Goal: Task Accomplishment & Management: Complete application form

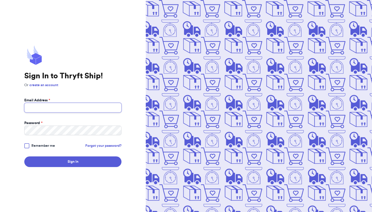
type input "[EMAIL_ADDRESS][DOMAIN_NAME]"
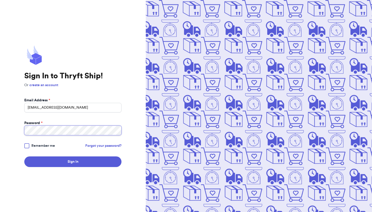
click at [73, 162] on button "Sign In" at bounding box center [72, 162] width 97 height 11
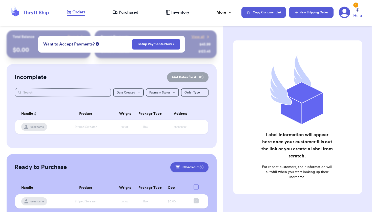
click at [312, 15] on button "New Shipping Order" at bounding box center [311, 12] width 45 height 11
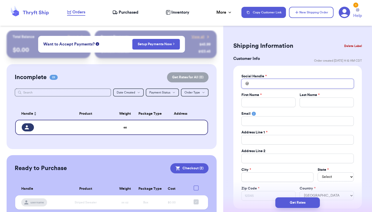
click at [267, 81] on input "Total Amount Paid" at bounding box center [297, 84] width 112 height 10
type input "p"
type input "pl"
type input "plz"
type input "plza"
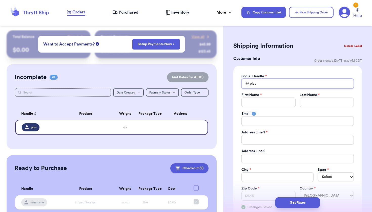
type input "plzac"
type input "plzacc"
type input "plzacce"
type input "plzaccep"
type input "plzaccepr"
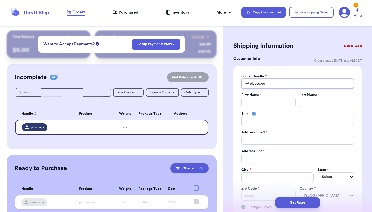
type input "plzaccep"
type input "plzaccept"
type input "plzacceptt"
type input "plzacceptth"
type input "plzacceptthe"
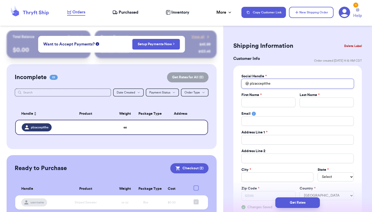
type input "plzacceptthef"
type input "plzacceptthefo"
type input "plzacceptthefol"
type input "plzacceptthefoll"
type input "plzacceptthefollo"
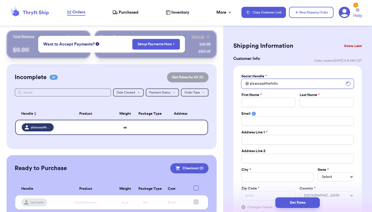
type input "plzacceptthefollow"
type input "plzacceptthefollow1"
type input "G"
type input "Ga"
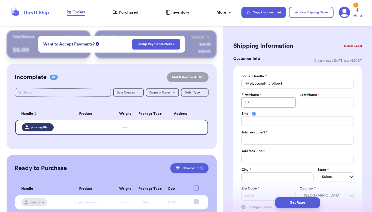
type input "Gav"
type input "Gavi"
type input "[PERSON_NAME]"
type input "K"
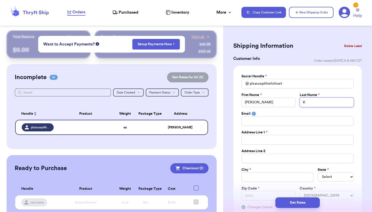
type input "Ka"
type input "[PERSON_NAME]"
type input "Kaylo"
type input "[PERSON_NAME]"
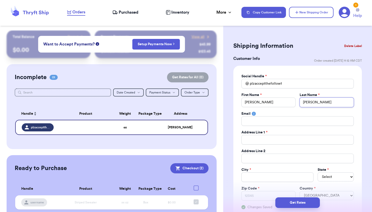
type input "[PERSON_NAME]"
type input "1"
type input "10"
type input "104"
type input "1047"
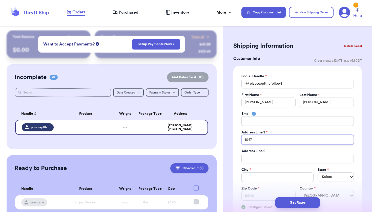
type input "10478"
type input "10478 R"
type input "10478 Re"
type input "10478 Rem"
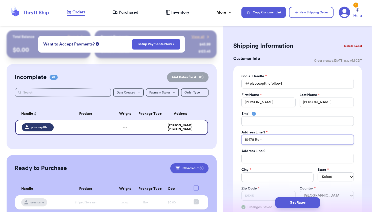
type input "10478 Remy"
type input "10478 Remy L"
type input "10478 [PERSON_NAME]"
